Goal: Task Accomplishment & Management: Use online tool/utility

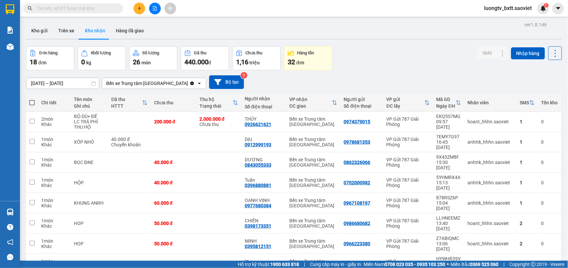
click at [67, 31] on button "Trên xe" at bounding box center [66, 31] width 27 height 16
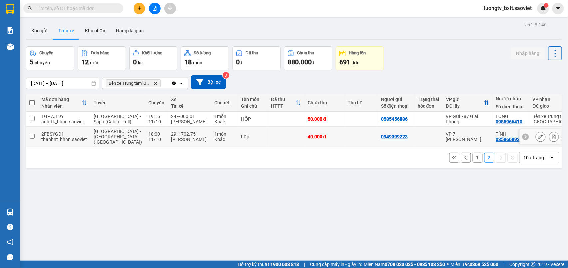
click at [344, 140] on td at bounding box center [360, 137] width 33 height 20
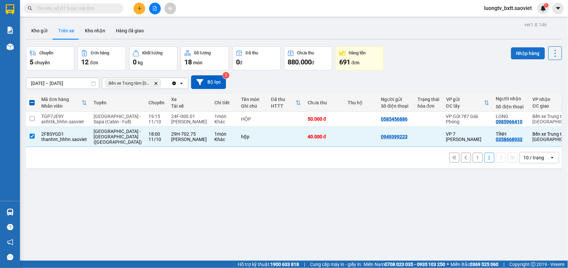
click at [517, 55] on button "Nhập hàng" at bounding box center [528, 53] width 34 height 12
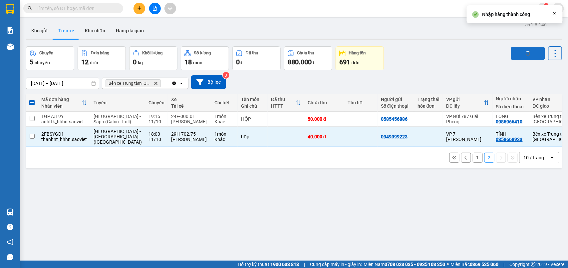
checkbox input "false"
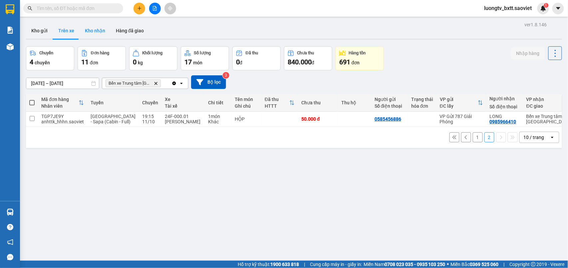
click at [93, 27] on button "Kho nhận" at bounding box center [95, 31] width 31 height 16
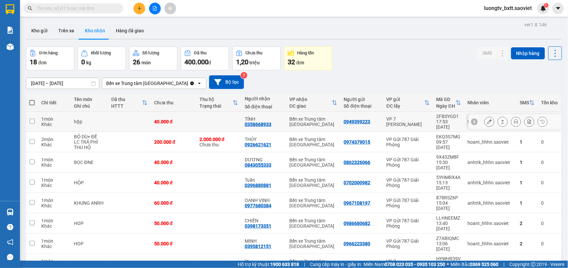
click at [374, 119] on div "0949399223" at bounding box center [362, 121] width 36 height 5
checkbox input "true"
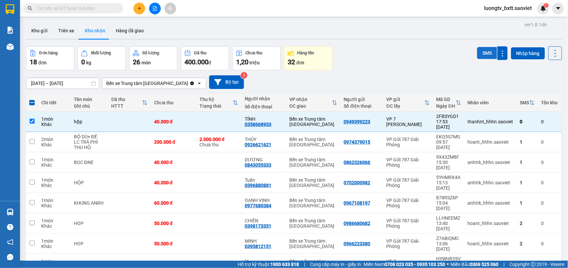
click at [481, 54] on button "SMS" at bounding box center [487, 53] width 20 height 12
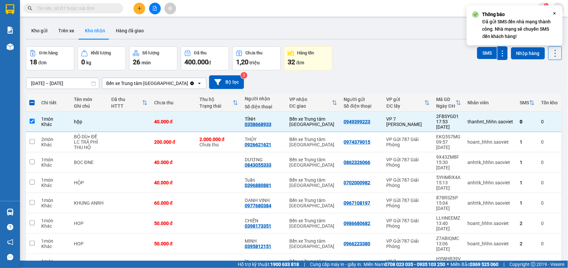
click at [417, 56] on div "Đơn hàng 18 đơn Khối lượng 0 kg Số lượng 26 món Đã thu 400.000 đ Chưa thu 1,20 …" at bounding box center [294, 58] width 536 height 24
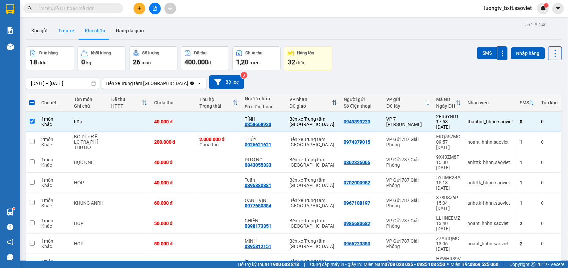
click at [68, 29] on button "Trên xe" at bounding box center [66, 31] width 27 height 16
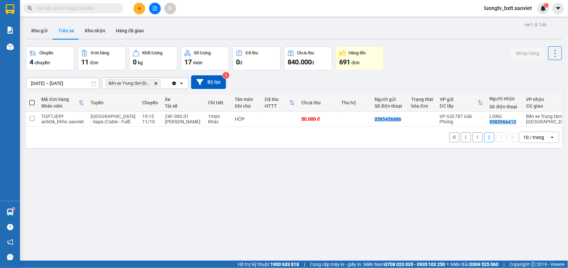
click at [440, 47] on div "Chuyến 4 chuyến Đơn hàng 11 đơn Khối lượng 0 kg Số lượng 17 món Đã thu 0 đ Chưa…" at bounding box center [294, 58] width 536 height 24
click at [475, 142] on button "1" at bounding box center [478, 137] width 10 height 10
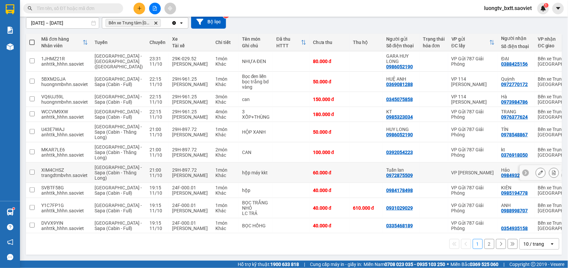
scroll to position [102, 0]
click at [552, 223] on icon at bounding box center [554, 225] width 5 height 5
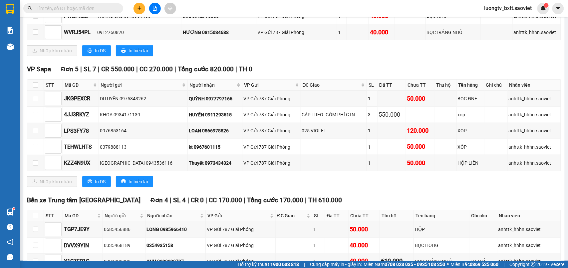
scroll to position [1021, 0]
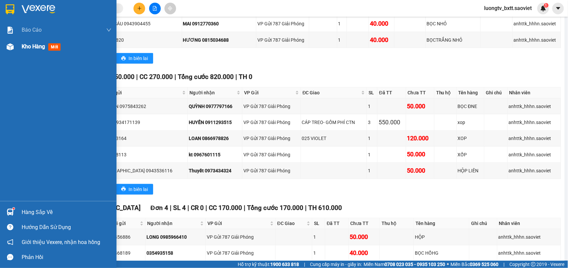
click at [33, 47] on span "Kho hàng" at bounding box center [33, 46] width 23 height 6
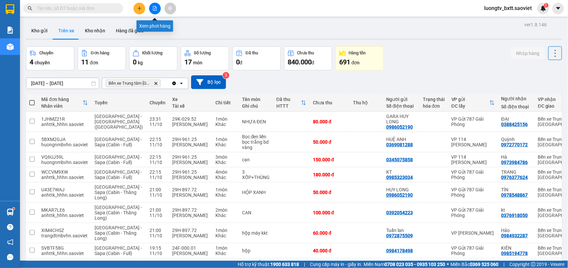
click at [157, 8] on button at bounding box center [155, 9] width 12 height 12
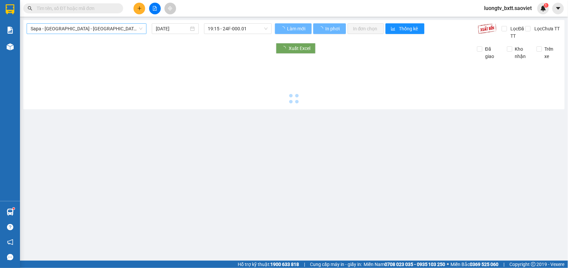
click at [84, 29] on span "Sapa - [GEOGRAPHIC_DATA] - [GEOGRAPHIC_DATA] ([GEOGRAPHIC_DATA])" at bounding box center [87, 29] width 112 height 10
type input "[DATE]"
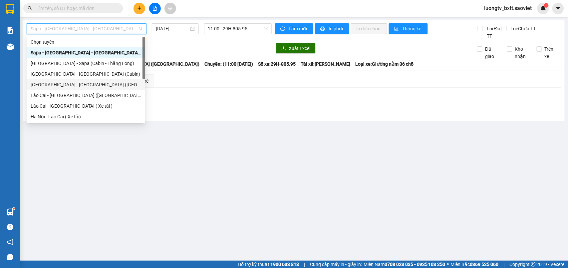
scroll to position [53, 0]
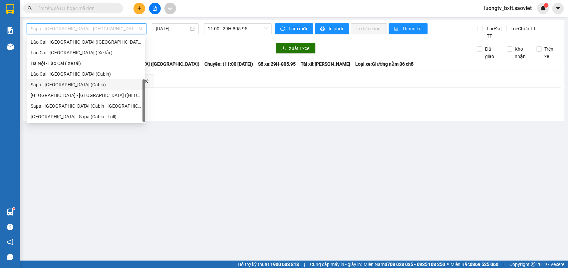
click at [73, 85] on div "Sapa - [GEOGRAPHIC_DATA] (Cabin)" at bounding box center [86, 84] width 111 height 7
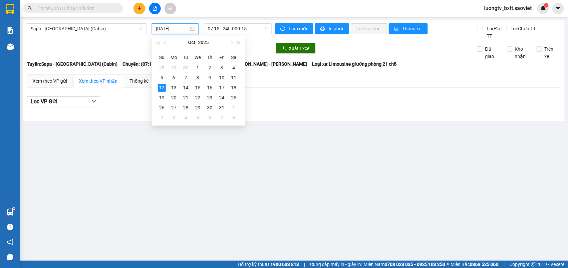
click at [173, 30] on input "[DATE]" at bounding box center [172, 28] width 33 height 7
click at [235, 75] on div "11" at bounding box center [234, 78] width 8 height 8
type input "[DATE]"
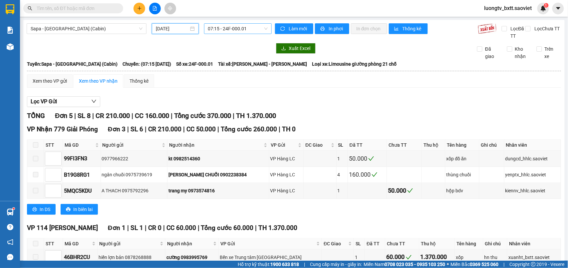
click at [247, 29] on span "07:15 - 24F-000.01" at bounding box center [238, 29] width 60 height 10
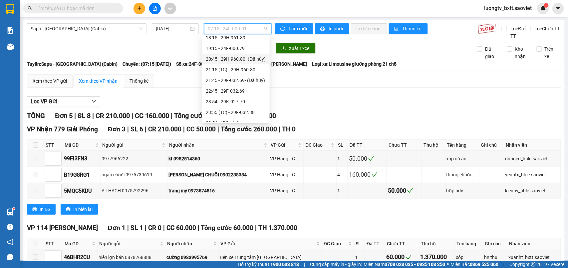
scroll to position [222, 0]
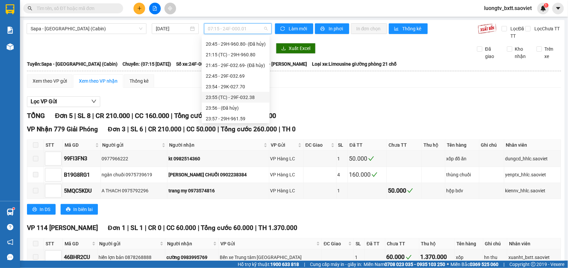
click at [235, 95] on div "23:55 (TC) - 29F-032.38" at bounding box center [236, 97] width 60 height 7
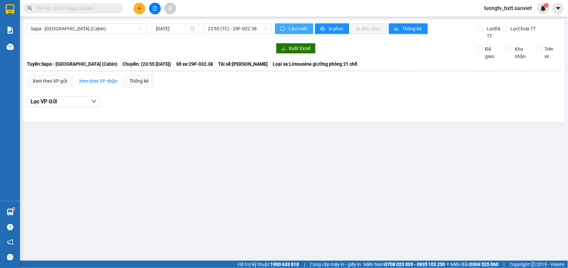
click at [290, 29] on span "Làm mới" at bounding box center [298, 28] width 19 height 7
click at [248, 28] on span "23:55 (TC) - 29F-032.38" at bounding box center [238, 29] width 60 height 10
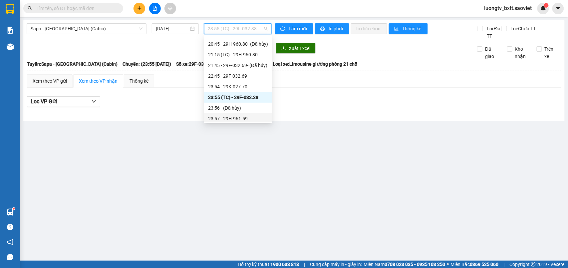
click at [240, 115] on div "23:57 - 29H-961.59" at bounding box center [238, 118] width 60 height 7
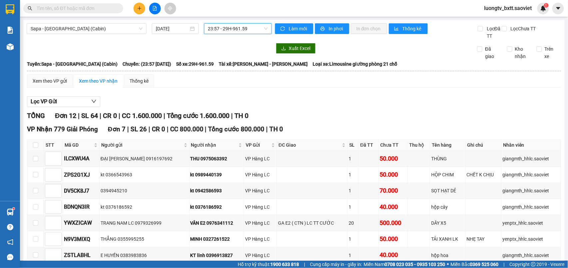
click at [240, 30] on span "23:57 - 29H-961.59" at bounding box center [238, 29] width 60 height 10
click at [248, 27] on span "23:57 - 29H-961.59" at bounding box center [238, 29] width 60 height 10
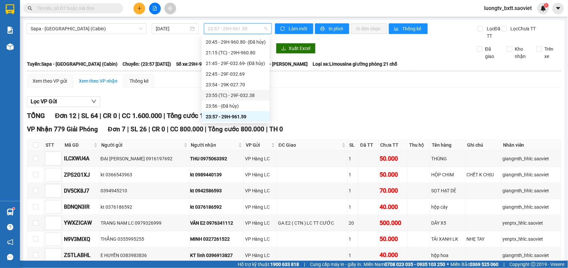
click at [244, 95] on div "23:55 (TC) - 29F-032.38" at bounding box center [236, 95] width 60 height 7
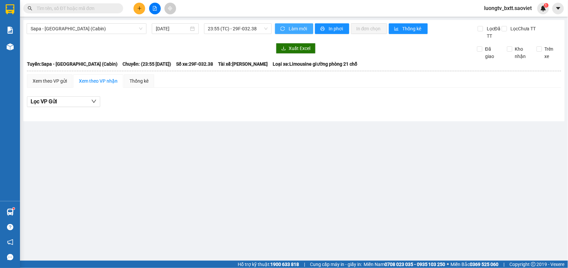
click at [299, 30] on span "Làm mới" at bounding box center [298, 28] width 19 height 7
click at [295, 30] on span "Làm mới" at bounding box center [298, 28] width 19 height 7
click at [294, 30] on span "Làm mới" at bounding box center [298, 28] width 19 height 7
click at [259, 31] on span "23:55 (TC) - 29F-032.38" at bounding box center [238, 29] width 60 height 10
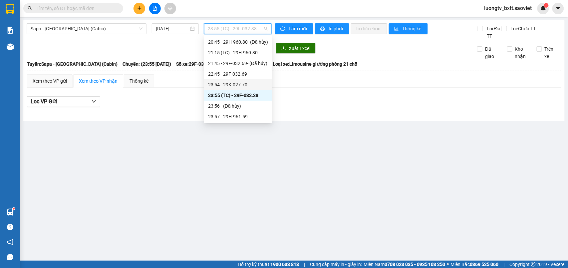
click at [240, 82] on div "23:54 - 29K-027.70" at bounding box center [238, 84] width 60 height 7
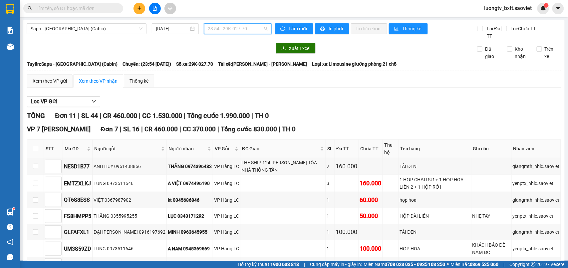
click at [238, 31] on span "23:54 - 29K-027.70" at bounding box center [238, 29] width 60 height 10
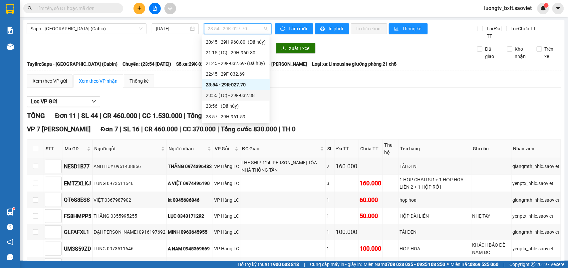
click at [243, 95] on div "23:55 (TC) - 29F-032.38" at bounding box center [236, 95] width 60 height 7
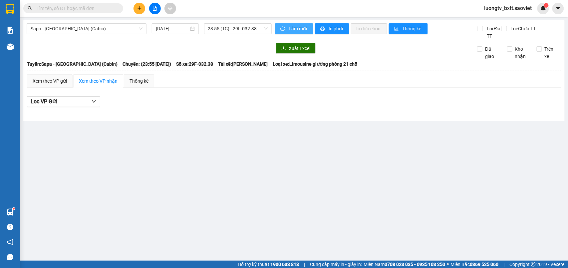
click at [292, 29] on span "Làm mới" at bounding box center [298, 28] width 19 height 7
click at [303, 30] on span "Làm mới" at bounding box center [298, 28] width 19 height 7
click at [251, 28] on span "23:55 (TC) - 29F-032.38" at bounding box center [238, 29] width 60 height 10
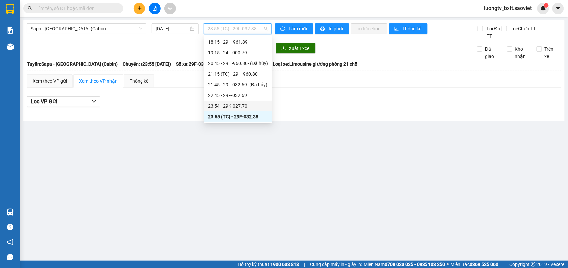
scroll to position [245, 0]
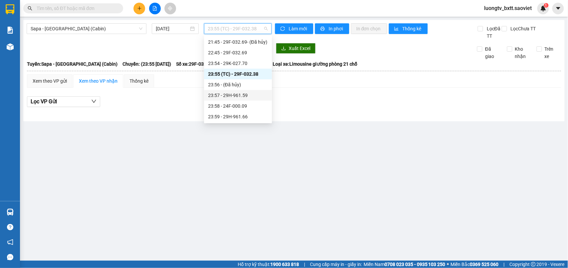
click at [240, 91] on div "23:57 - 29H-961.59" at bounding box center [238, 95] width 68 height 11
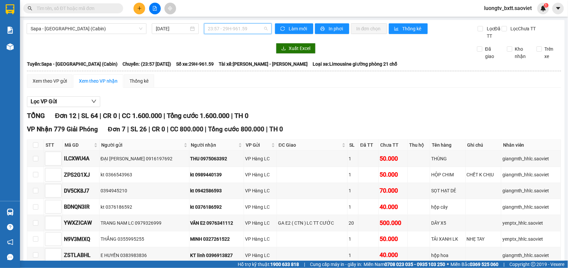
click at [242, 27] on span "23:57 - 29H-961.59" at bounding box center [238, 29] width 60 height 10
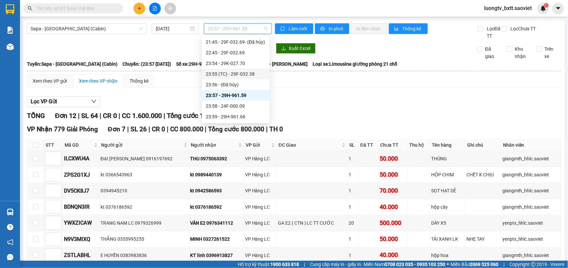
click at [247, 71] on div "23:55 (TC) - 29F-032.38" at bounding box center [236, 73] width 60 height 7
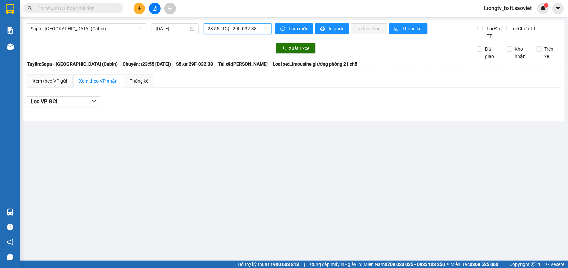
click at [241, 27] on span "23:55 (TC) - 29F-032.38" at bounding box center [238, 29] width 60 height 10
click at [297, 27] on span "Làm mới" at bounding box center [298, 28] width 19 height 7
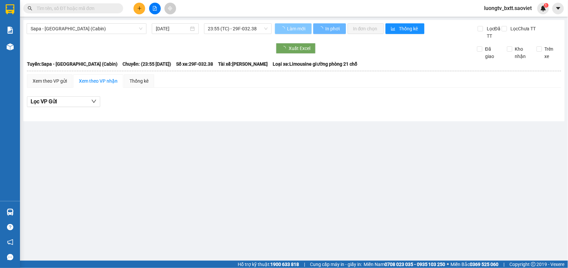
click at [297, 27] on span "Làm mới" at bounding box center [296, 28] width 19 height 7
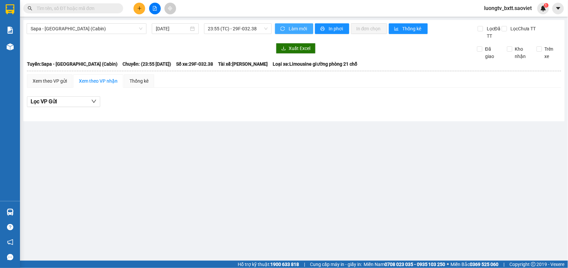
click at [296, 27] on span "Làm mới" at bounding box center [298, 28] width 19 height 7
click at [258, 32] on span "23:55 (TC) - 29F-032.38" at bounding box center [238, 29] width 60 height 10
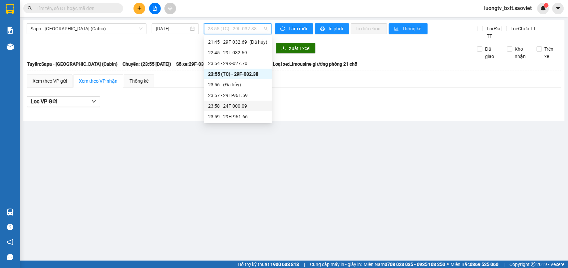
click at [240, 106] on div "23:58 - 24F-000.09" at bounding box center [238, 105] width 60 height 7
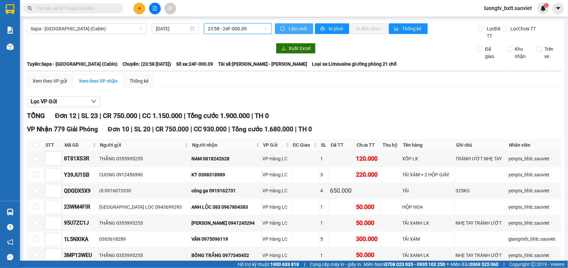
click at [289, 28] on span "Làm mới" at bounding box center [298, 28] width 19 height 7
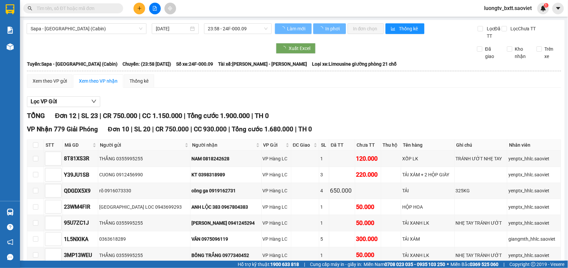
click at [235, 51] on div at bounding box center [149, 48] width 245 height 11
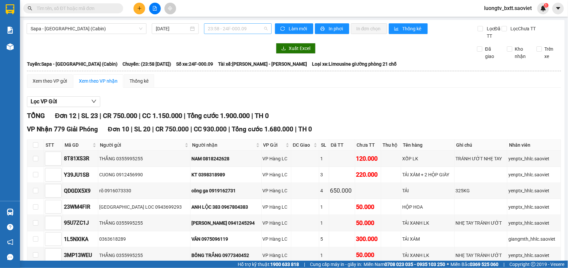
click at [254, 30] on span "23:58 - 24F-000.09" at bounding box center [238, 29] width 60 height 10
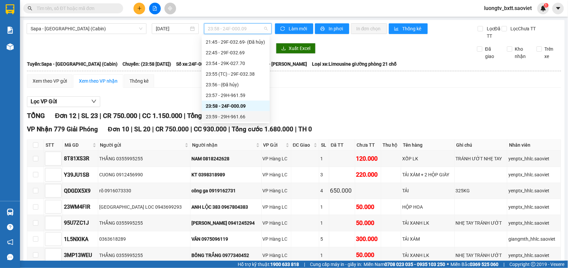
click at [242, 115] on div "23:59 - 29H-961.66" at bounding box center [236, 116] width 60 height 7
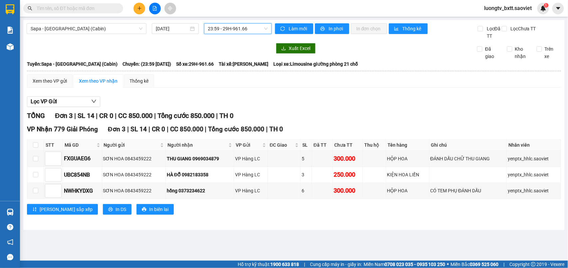
click at [230, 29] on span "23:59 - 29H-961.66" at bounding box center [238, 29] width 60 height 10
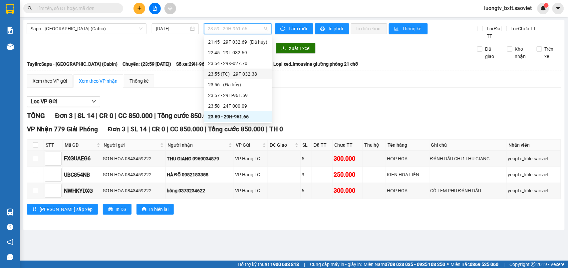
click at [237, 73] on div "23:55 (TC) - 29F-032.38" at bounding box center [238, 73] width 60 height 7
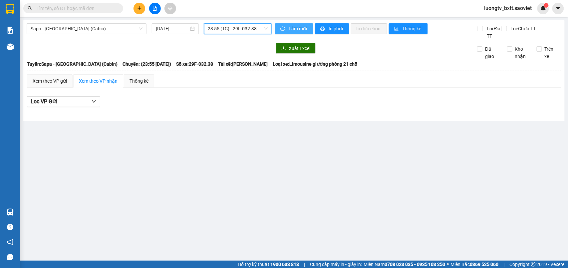
click at [286, 31] on span "sync" at bounding box center [283, 28] width 6 height 5
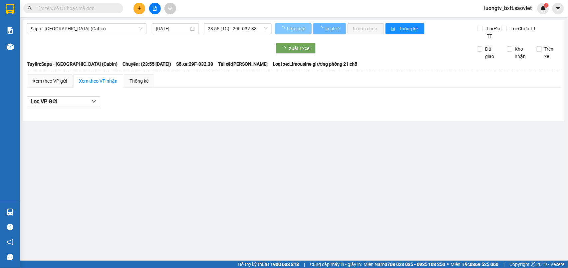
click at [236, 52] on div at bounding box center [149, 48] width 245 height 11
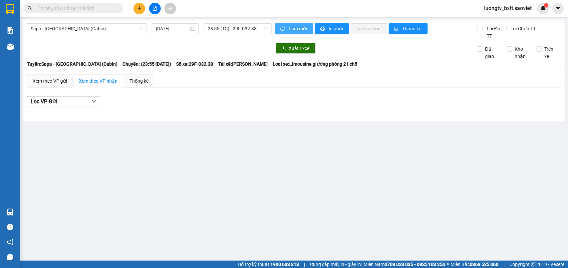
click at [292, 29] on span "Làm mới" at bounding box center [298, 28] width 19 height 7
click at [288, 28] on button "Làm mới" at bounding box center [294, 28] width 38 height 11
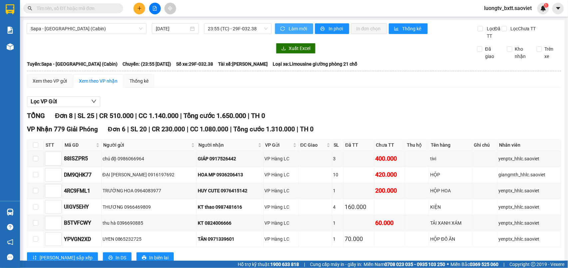
click at [289, 28] on span "Làm mới" at bounding box center [298, 28] width 19 height 7
click at [290, 28] on span "Làm mới" at bounding box center [298, 28] width 19 height 7
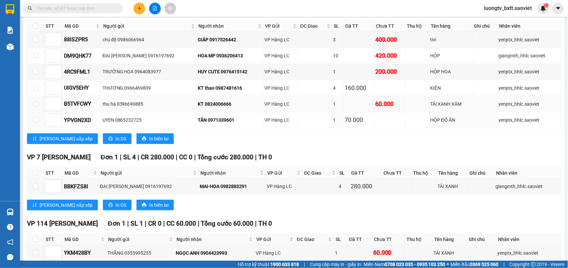
scroll to position [68, 0]
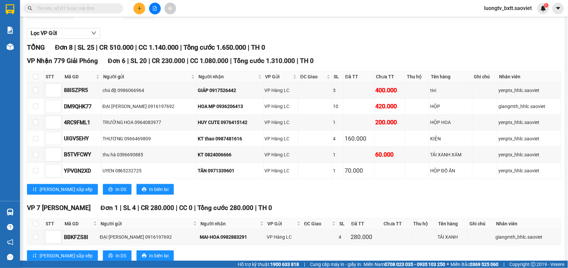
click at [380, 50] on div "TỔNG Đơn 8 | SL 25 | CR 510.000 | CC 1.140.000 | Tổng cước 1.650.000 | TH 0" at bounding box center [294, 47] width 534 height 10
click at [388, 197] on div "VP Nhận 779 Giải Phóng Đơn 6 | SL 20 | CR 230.000 | CC 1.080.000 | Tổng cước 1.…" at bounding box center [294, 128] width 534 height 144
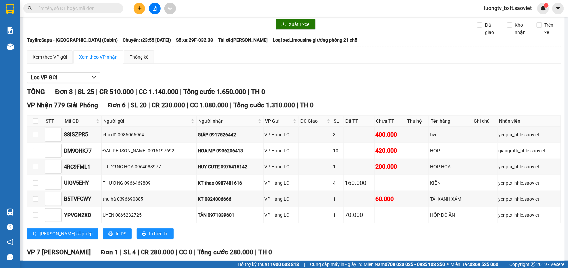
scroll to position [0, 0]
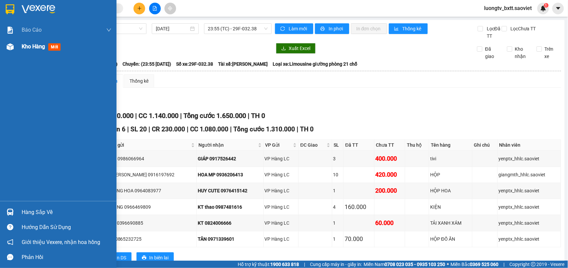
click at [11, 45] on img at bounding box center [10, 46] width 7 height 7
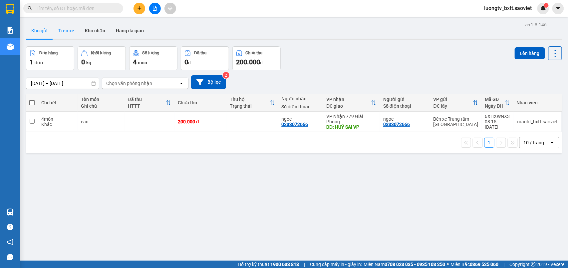
click at [68, 30] on button "Trên xe" at bounding box center [66, 31] width 27 height 16
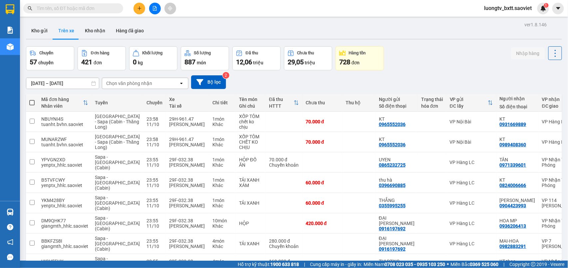
click at [179, 85] on icon "open" at bounding box center [181, 83] width 5 height 5
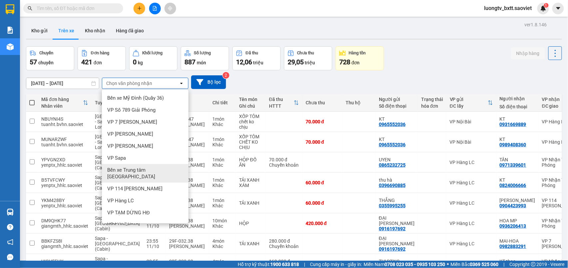
click at [140, 170] on span "Bến xe Trung tâm [GEOGRAPHIC_DATA]" at bounding box center [146, 172] width 79 height 13
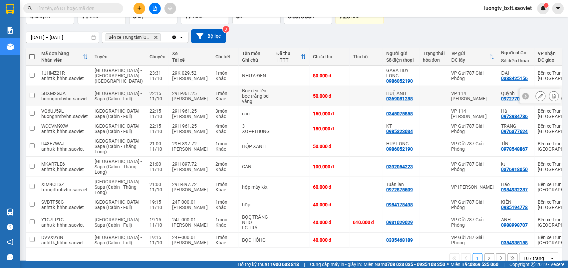
scroll to position [102, 0]
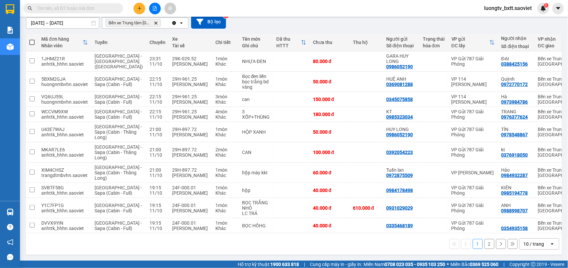
click at [484, 245] on button "2" at bounding box center [489, 244] width 10 height 10
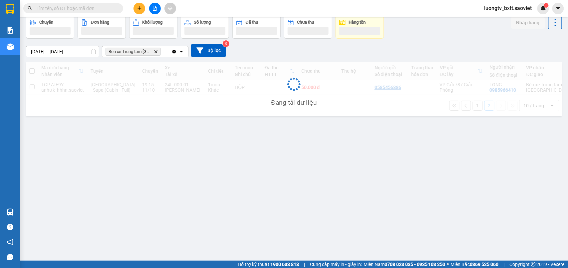
scroll to position [31, 0]
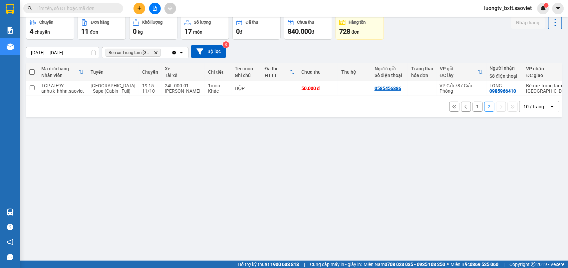
click at [473, 112] on button "1" at bounding box center [478, 107] width 10 height 10
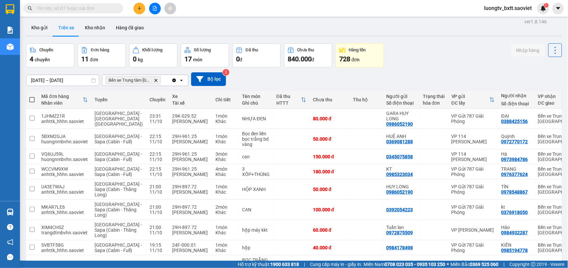
scroll to position [0, 0]
